Goal: Transaction & Acquisition: Book appointment/travel/reservation

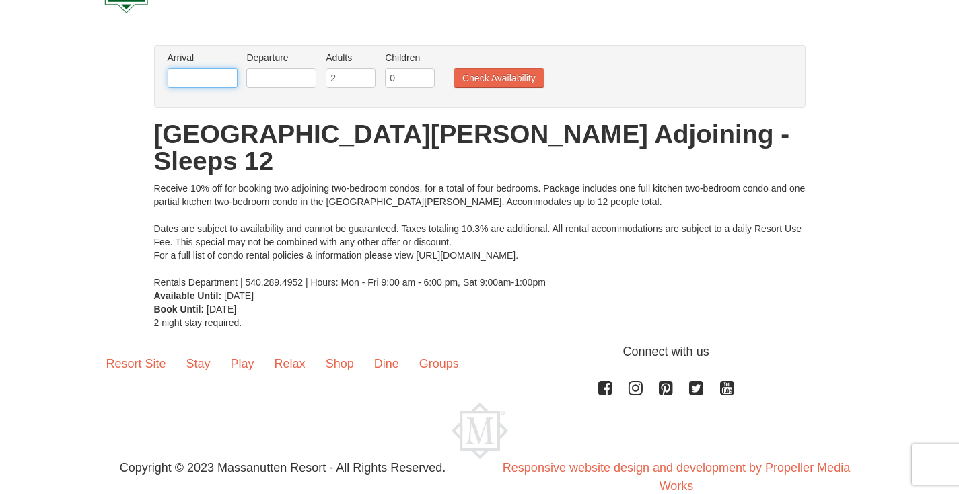
click at [222, 71] on input "text" at bounding box center [202, 78] width 70 height 20
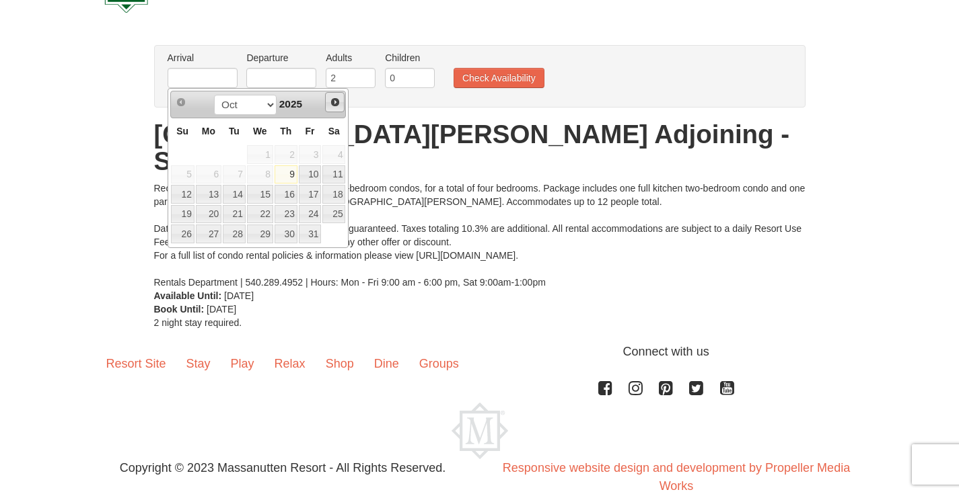
click at [335, 104] on span "Next" at bounding box center [335, 102] width 11 height 11
click at [250, 234] on link "26" at bounding box center [260, 234] width 26 height 19
type input "[DATE]"
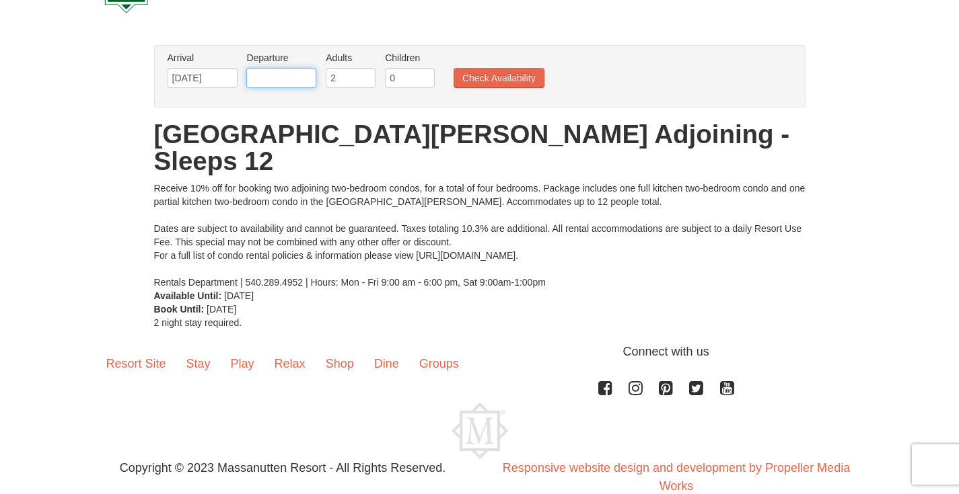
click at [293, 75] on input "text" at bounding box center [281, 78] width 70 height 20
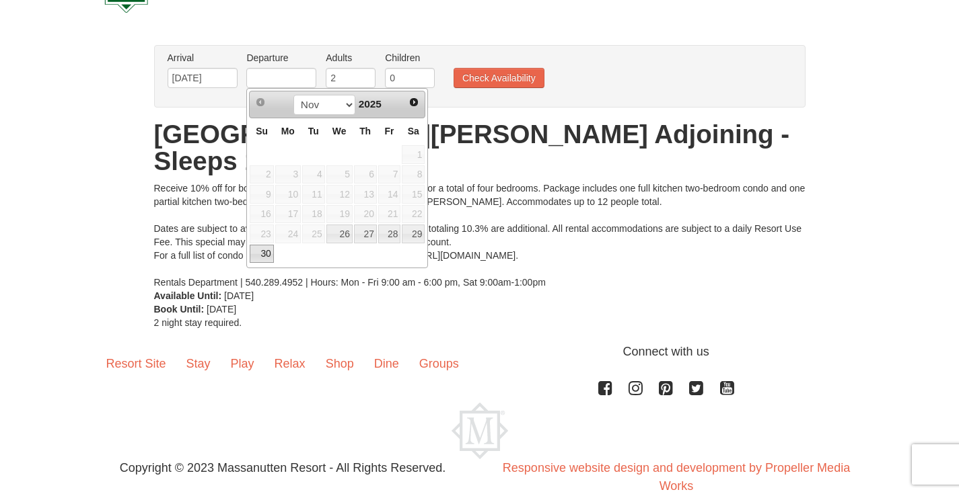
click at [270, 249] on link "30" at bounding box center [262, 254] width 24 height 19
type input "[DATE]"
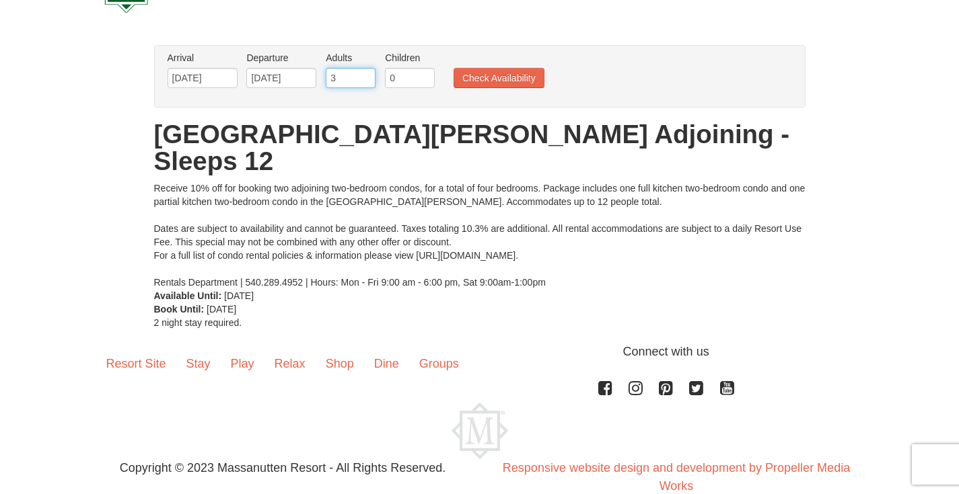
click at [367, 75] on input "3" at bounding box center [351, 78] width 50 height 20
click at [367, 75] on input "4" at bounding box center [351, 78] width 50 height 20
type input "5"
click at [367, 75] on input "5" at bounding box center [351, 78] width 50 height 20
click at [486, 77] on button "Check Availability" at bounding box center [498, 78] width 91 height 20
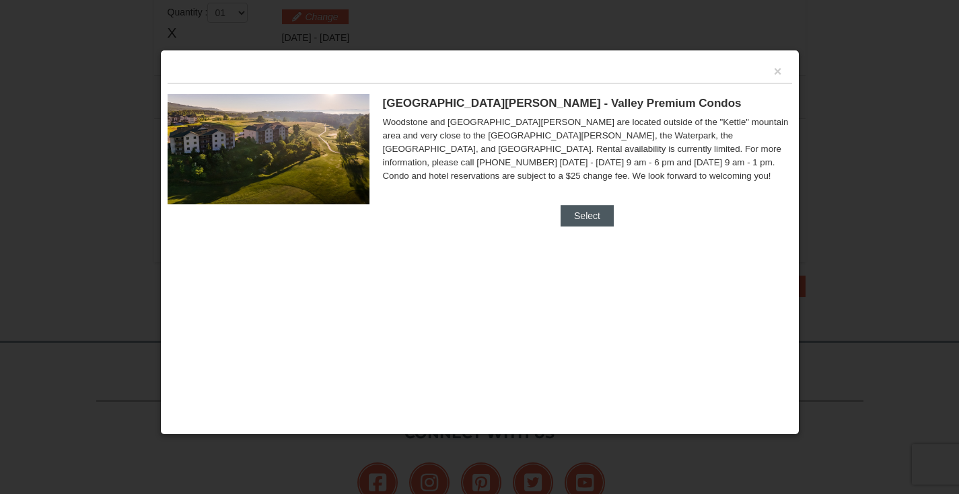
click at [574, 209] on button "Select" at bounding box center [586, 216] width 53 height 22
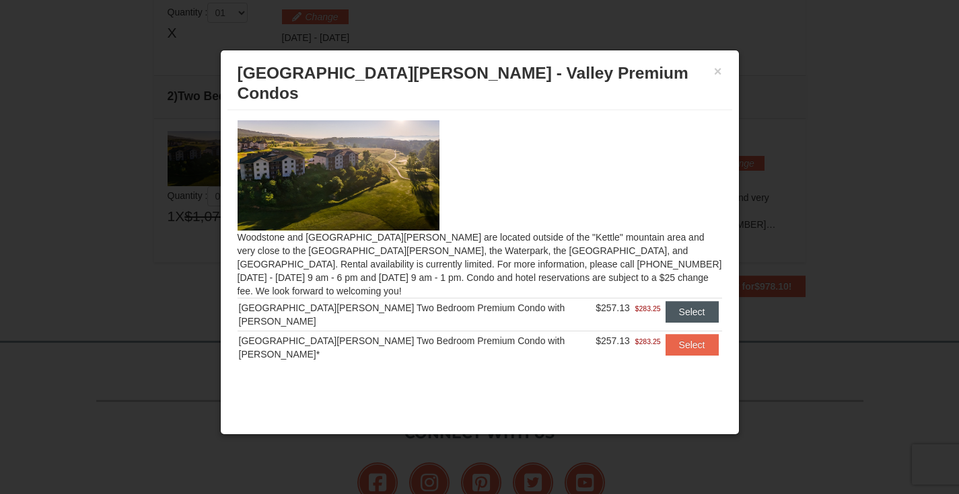
click at [668, 301] on button "Select" at bounding box center [691, 312] width 53 height 22
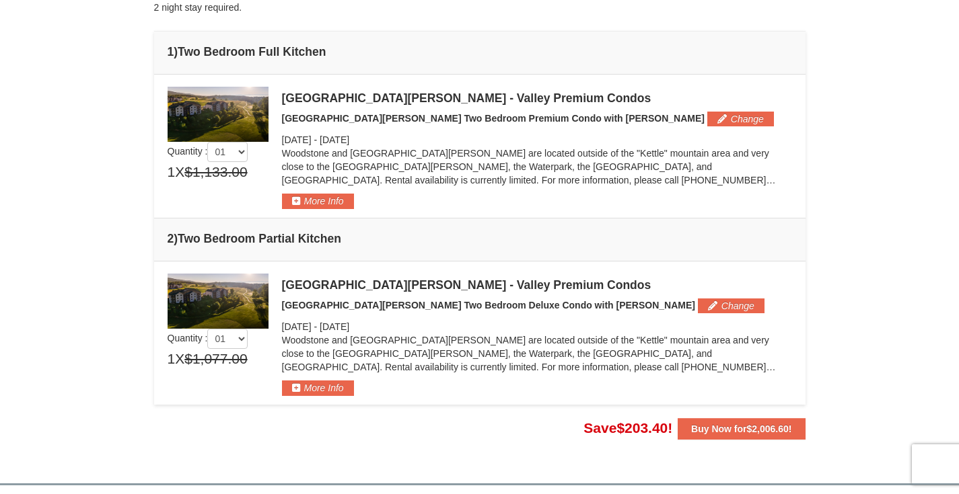
scroll to position [330, 0]
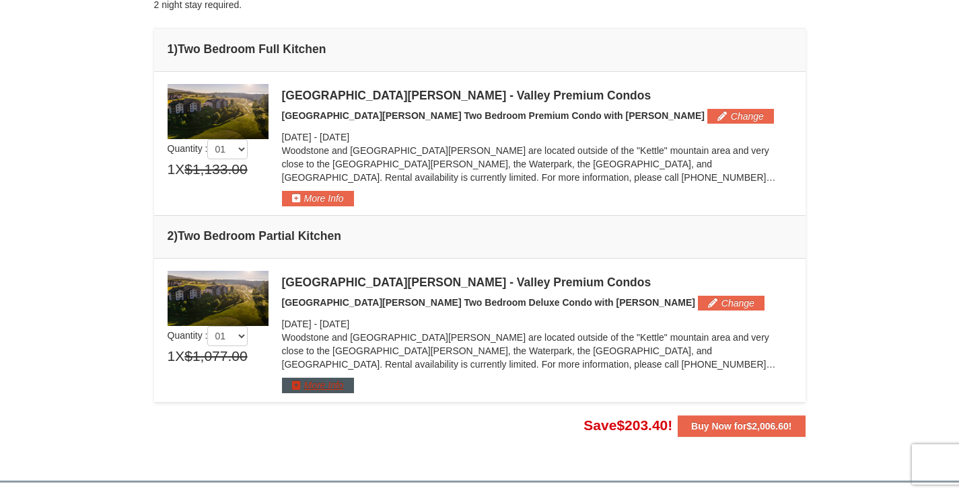
click at [320, 387] on button "More Info" at bounding box center [318, 385] width 72 height 15
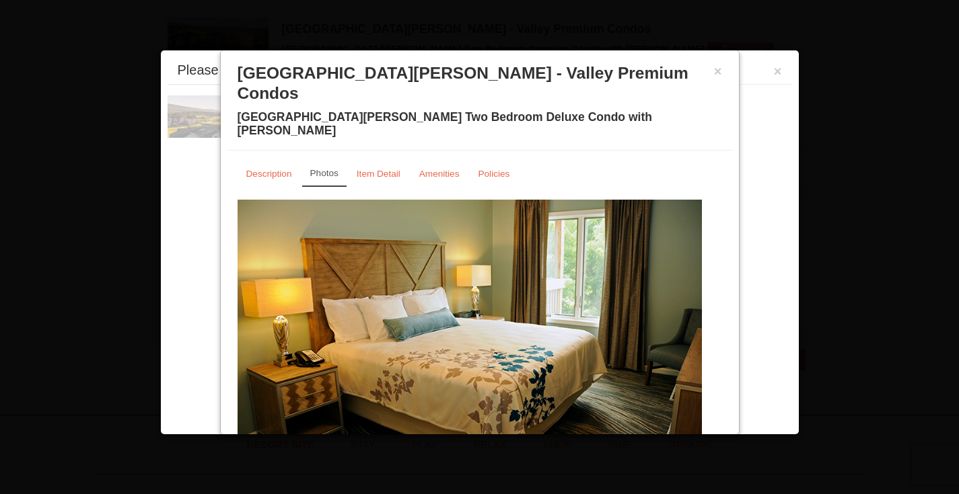
scroll to position [414, 0]
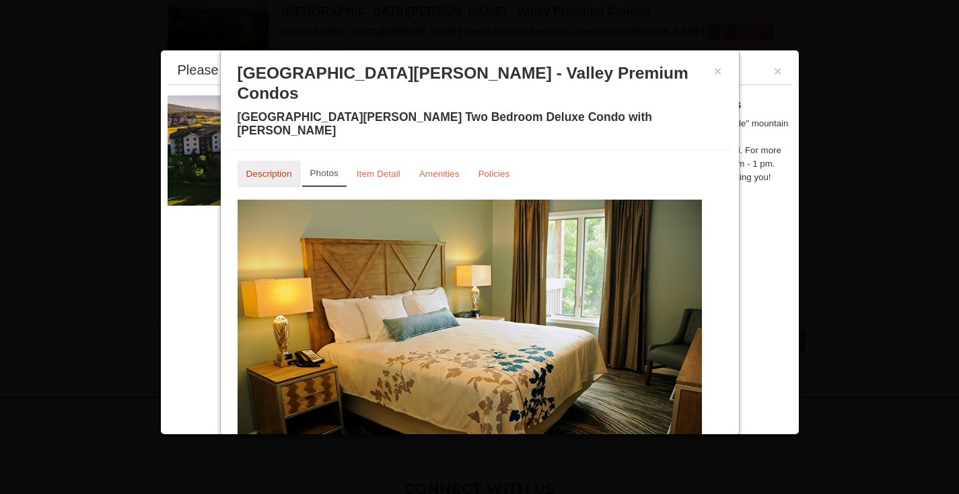
click at [264, 169] on small "Description" at bounding box center [269, 174] width 46 height 10
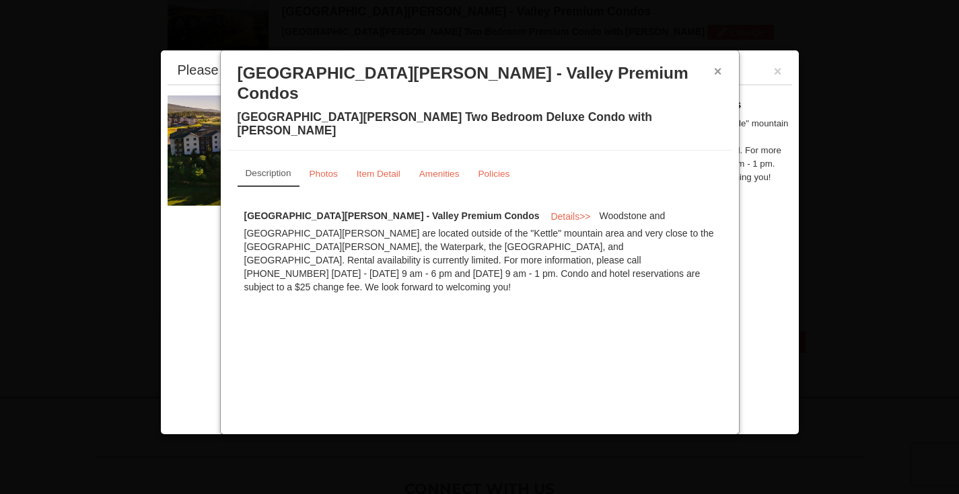
click at [718, 72] on button "×" at bounding box center [718, 71] width 8 height 13
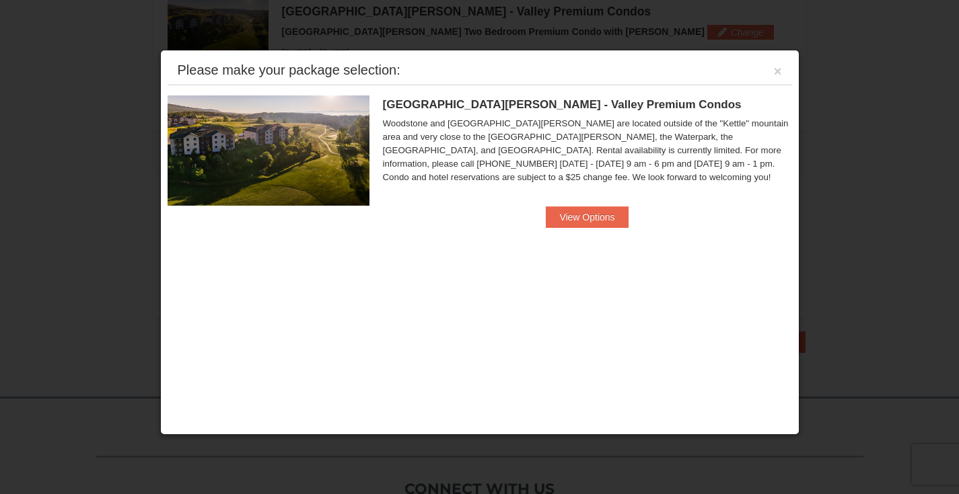
click at [770, 72] on div "Please make your package selection: ×" at bounding box center [479, 71] width 624 height 28
click at [776, 73] on button "×" at bounding box center [778, 71] width 8 height 13
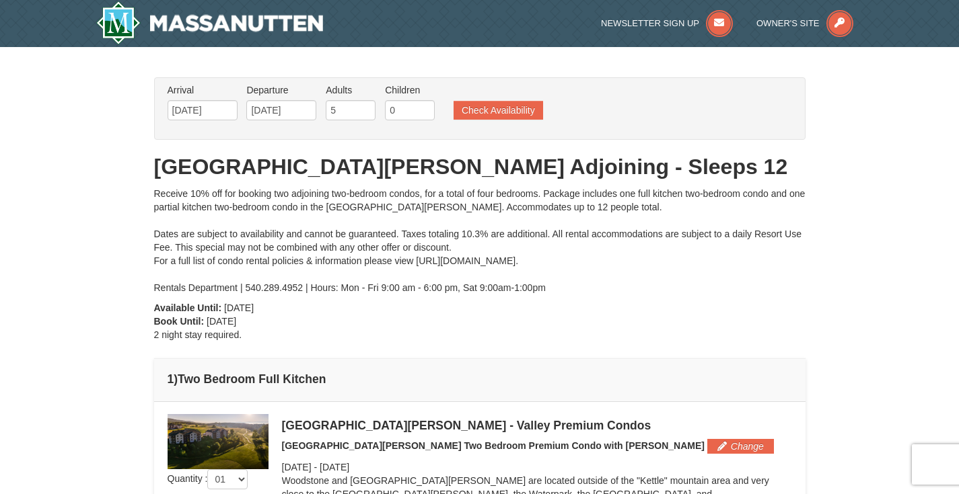
scroll to position [0, 0]
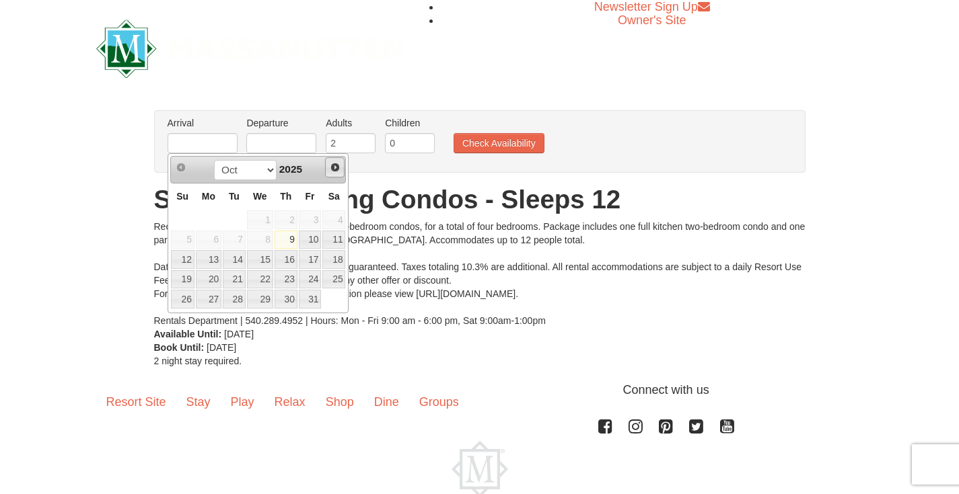
click at [334, 176] on link "Next" at bounding box center [335, 167] width 20 height 20
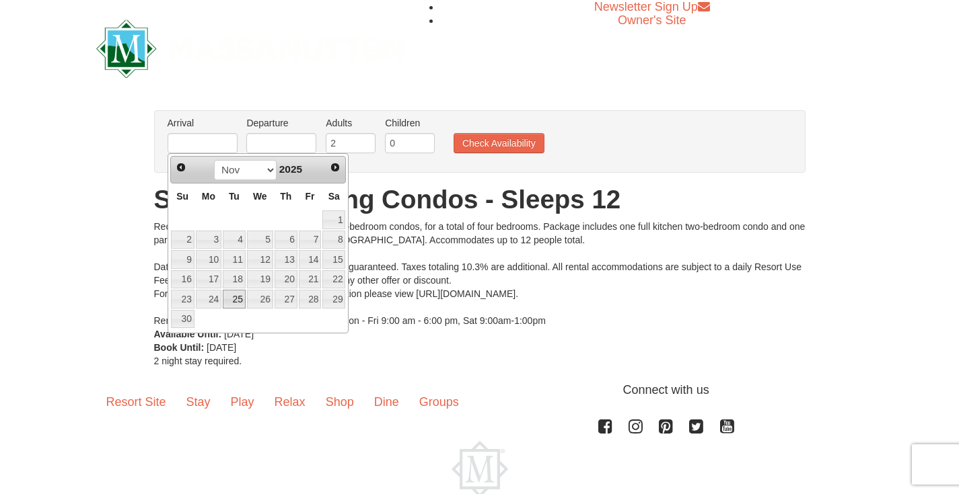
click at [233, 295] on link "25" at bounding box center [234, 299] width 23 height 19
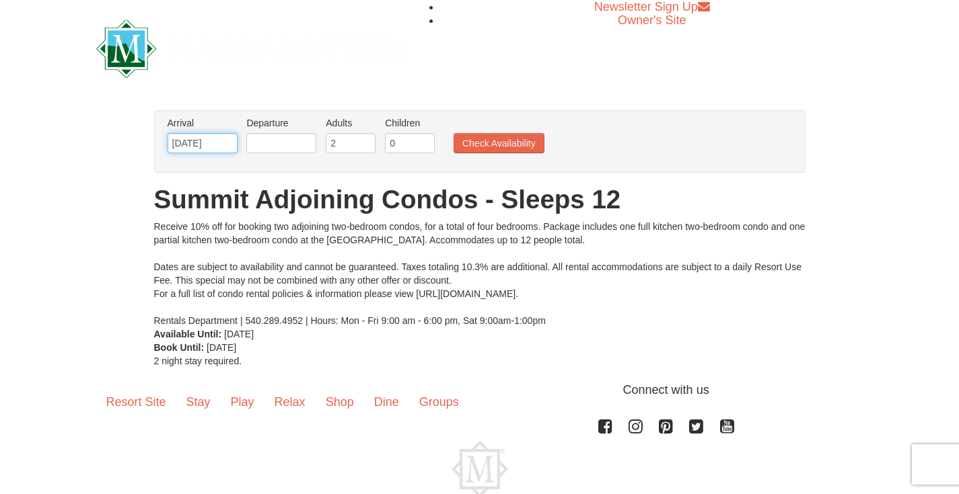
click at [231, 149] on input "[DATE]" at bounding box center [202, 143] width 70 height 20
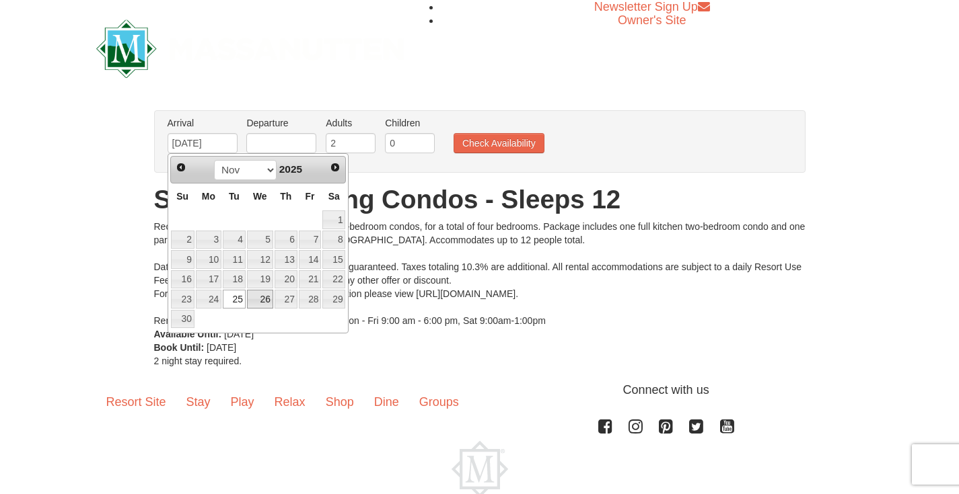
click at [260, 303] on link "26" at bounding box center [260, 299] width 26 height 19
type input "[DATE]"
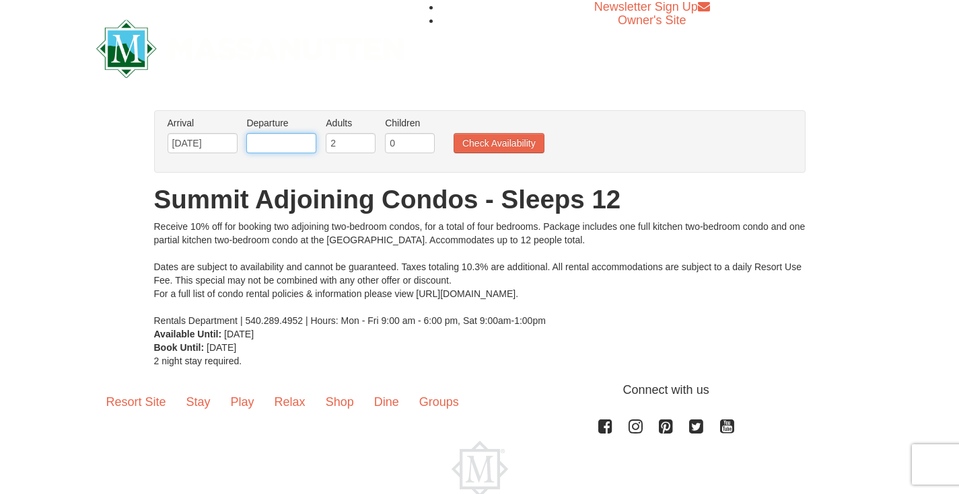
click at [275, 147] on input "text" at bounding box center [281, 143] width 70 height 20
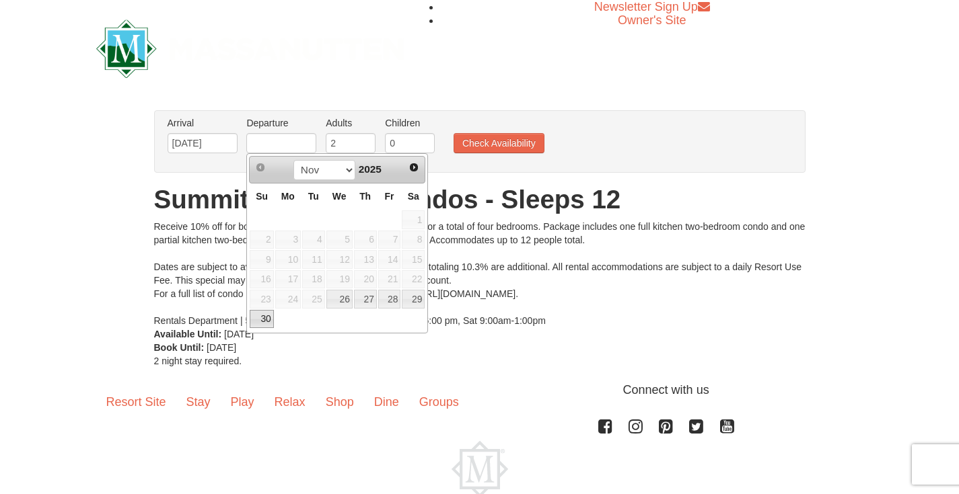
click at [268, 315] on link "30" at bounding box center [262, 319] width 24 height 19
type input "[DATE]"
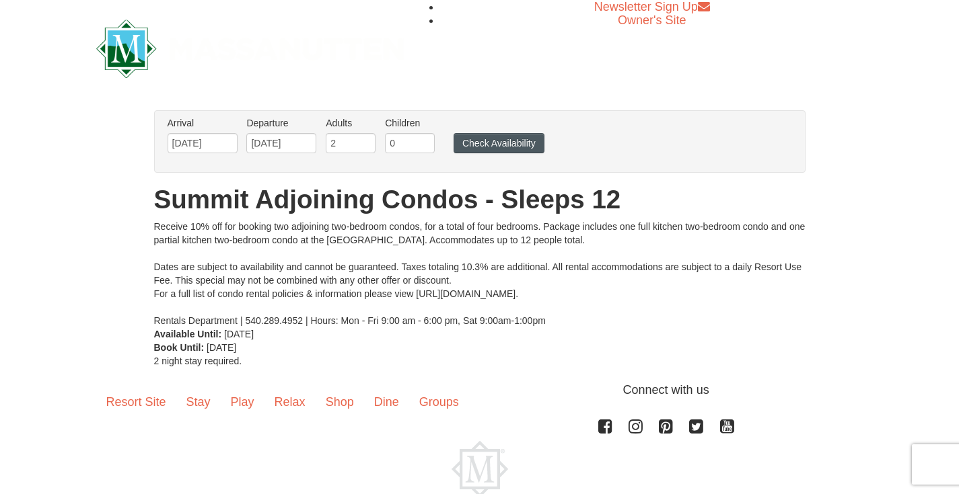
click at [481, 143] on button "Check Availability" at bounding box center [498, 143] width 91 height 20
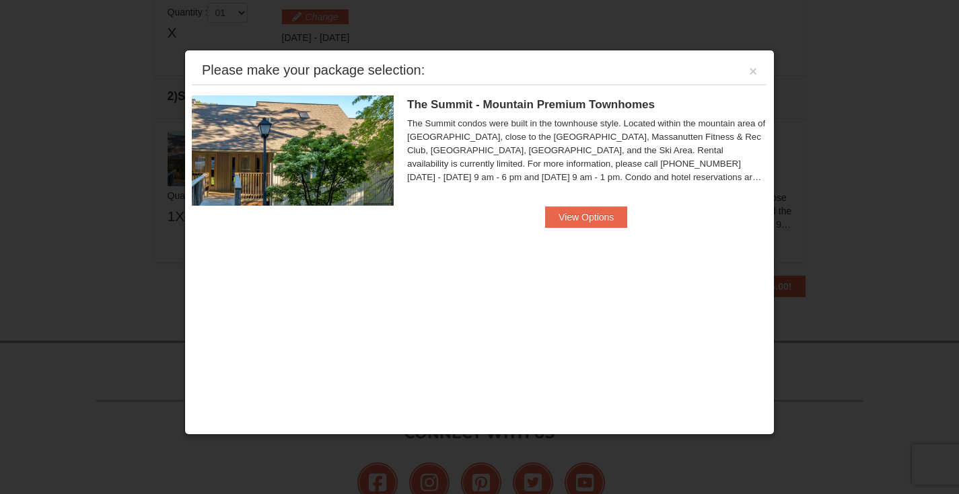
scroll to position [412, 0]
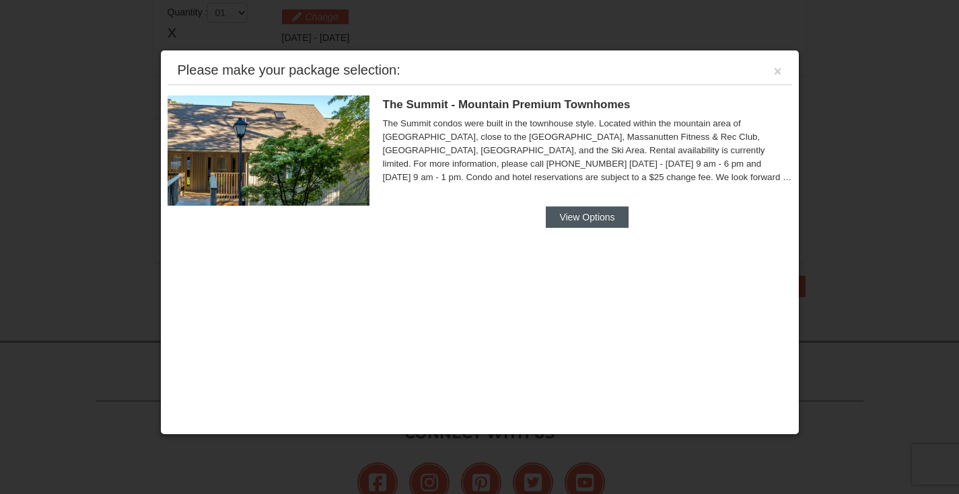
click at [567, 214] on button "View Options" at bounding box center [587, 218] width 82 height 22
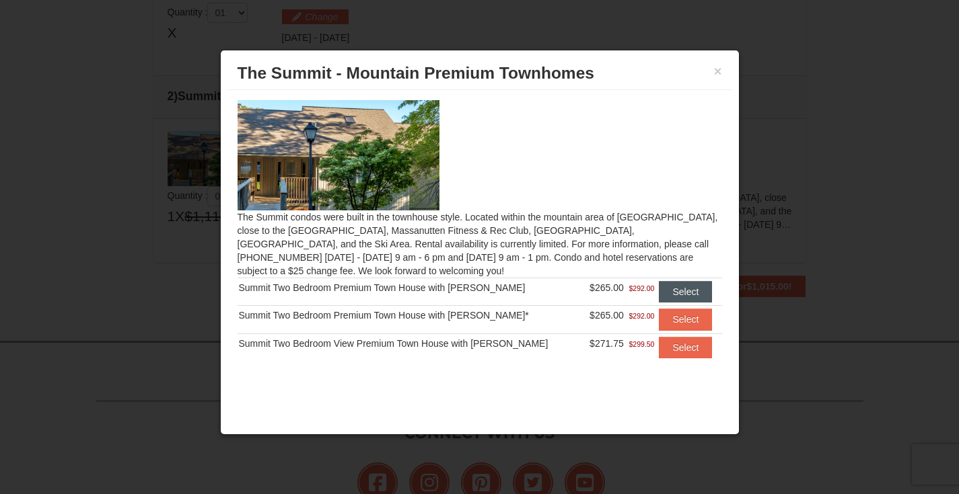
click at [666, 287] on button "Select" at bounding box center [685, 292] width 53 height 22
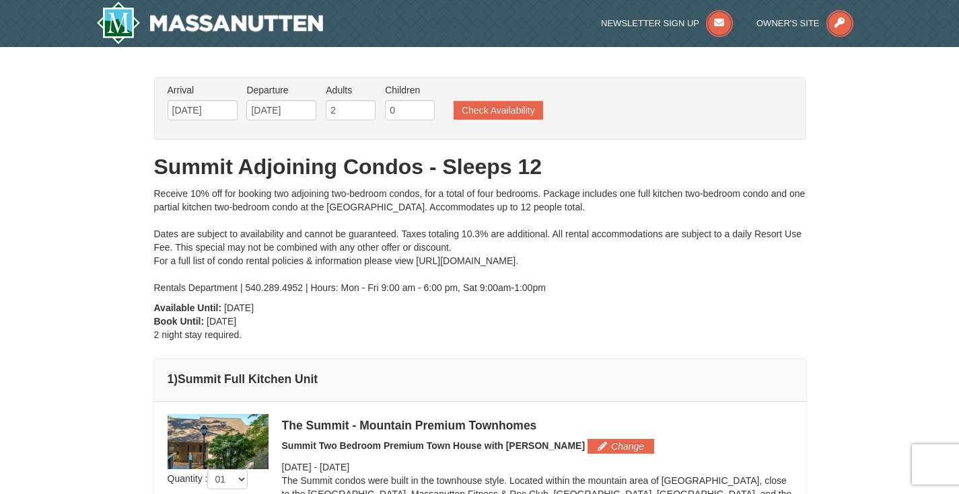
scroll to position [0, 0]
drag, startPoint x: 416, startPoint y: 260, endPoint x: 597, endPoint y: 261, distance: 181.6
click at [597, 261] on div "Receive 10% off for booking two adjoining two-bedroom condos, for a total of fo…" at bounding box center [479, 241] width 651 height 108
copy div "[URL][DOMAIN_NAME]"
